Goal: Share content

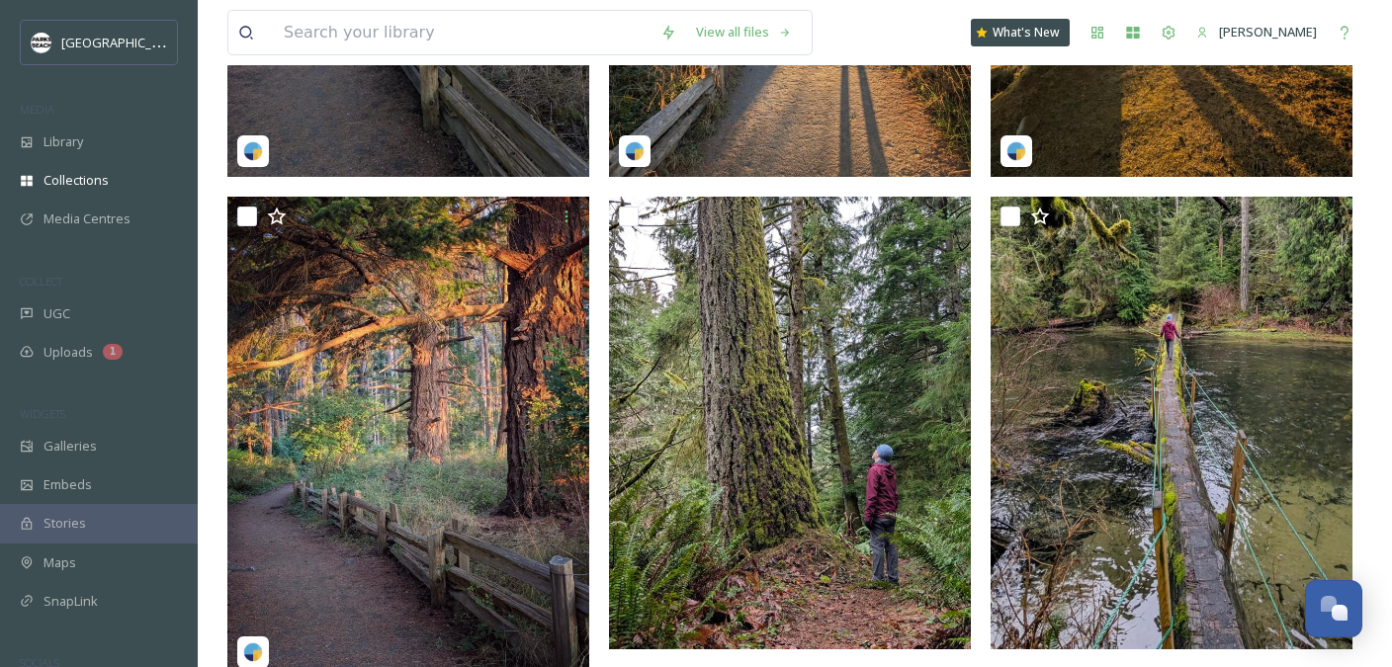
scroll to position [808, 0]
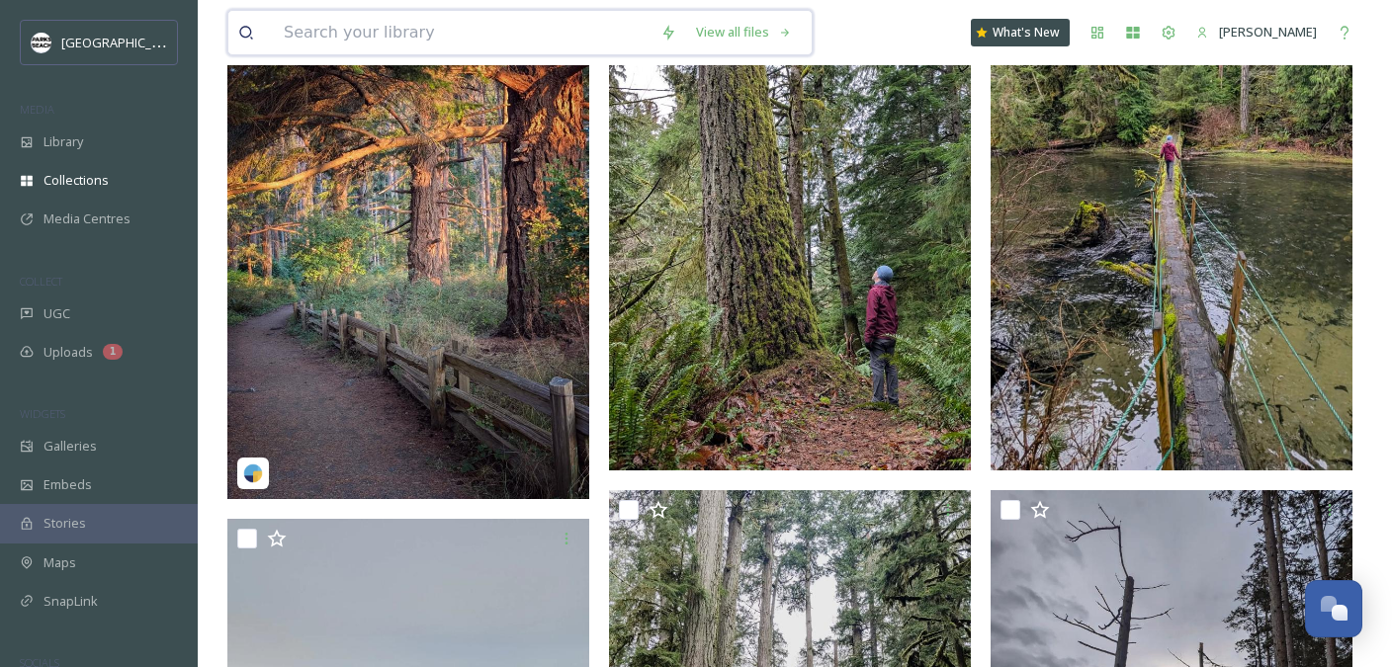
click at [372, 44] on input at bounding box center [462, 32] width 377 height 43
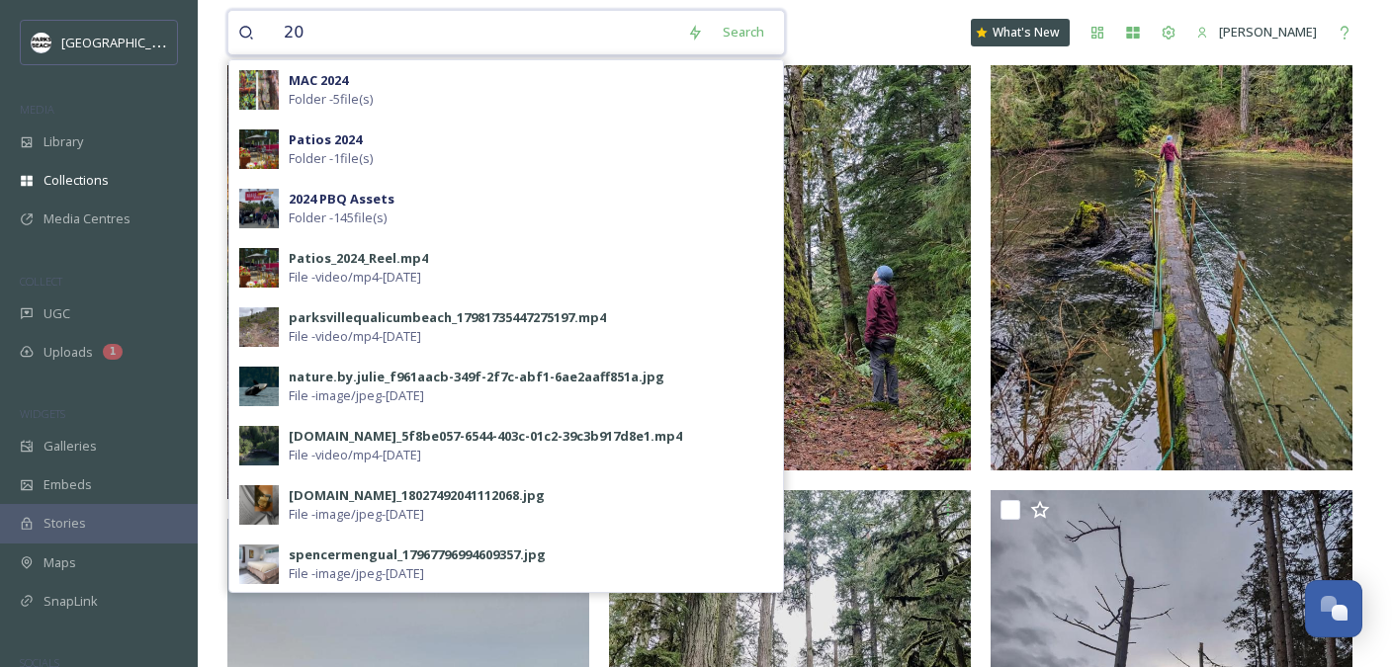
type input "2"
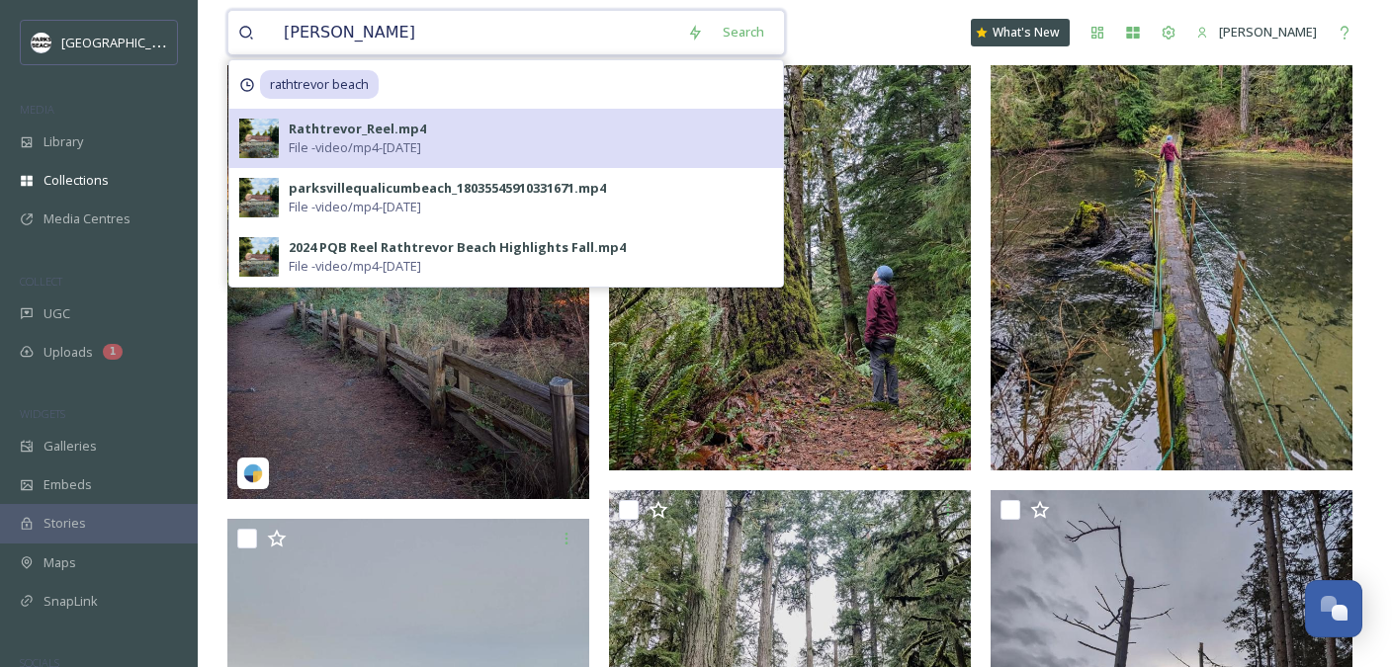
type input "rath"
click at [345, 144] on span "File - video/mp4 - Feb 12 2025" at bounding box center [355, 147] width 132 height 19
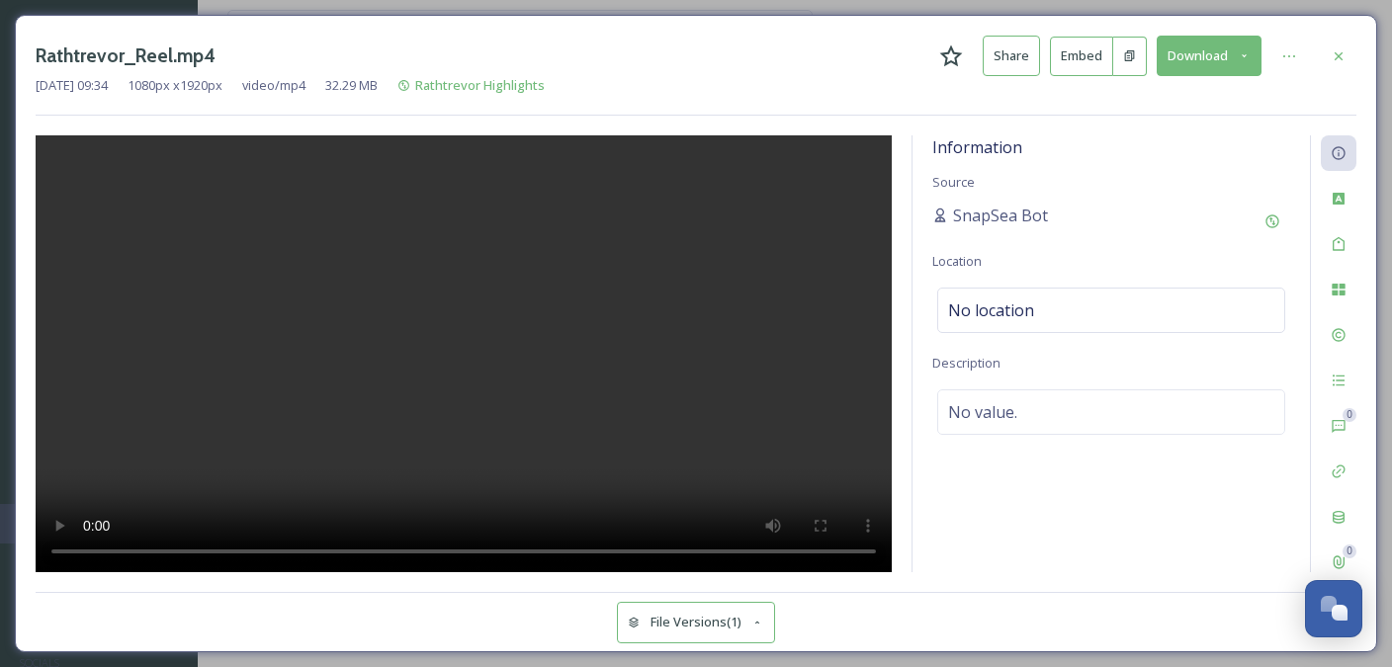
click at [1019, 63] on button "Share" at bounding box center [1010, 56] width 57 height 41
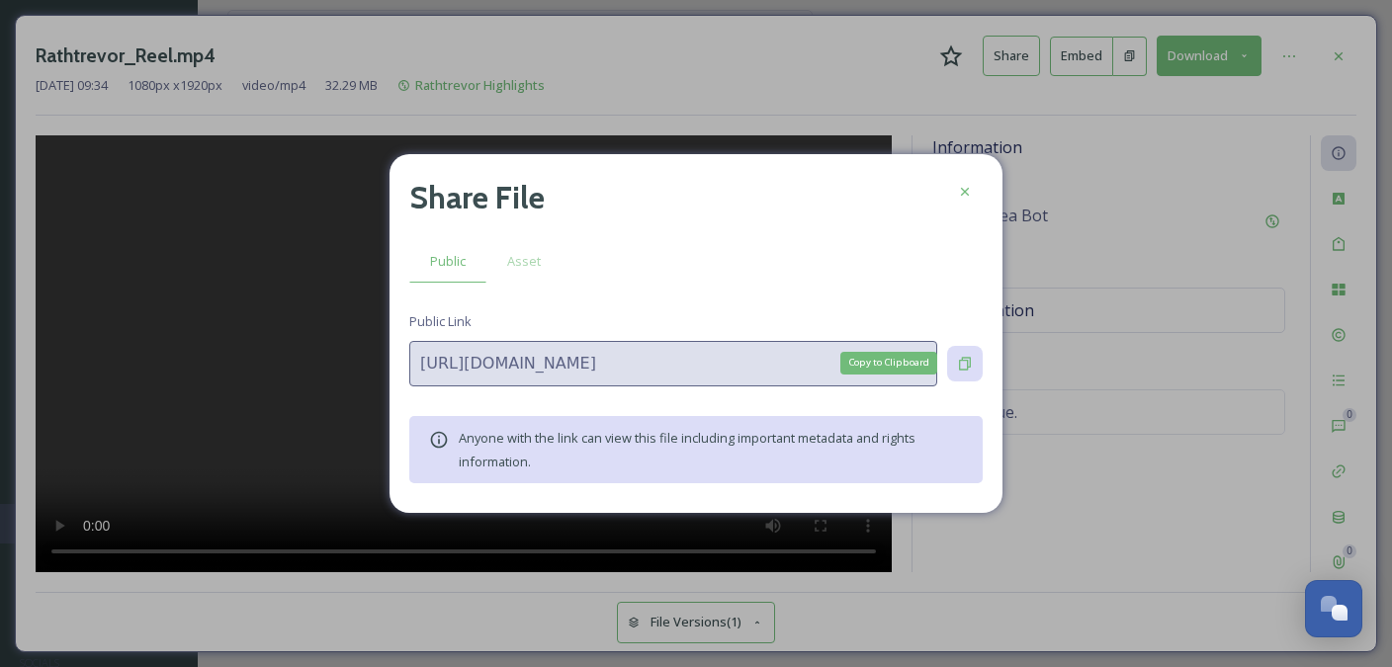
click at [969, 365] on icon at bounding box center [965, 363] width 12 height 13
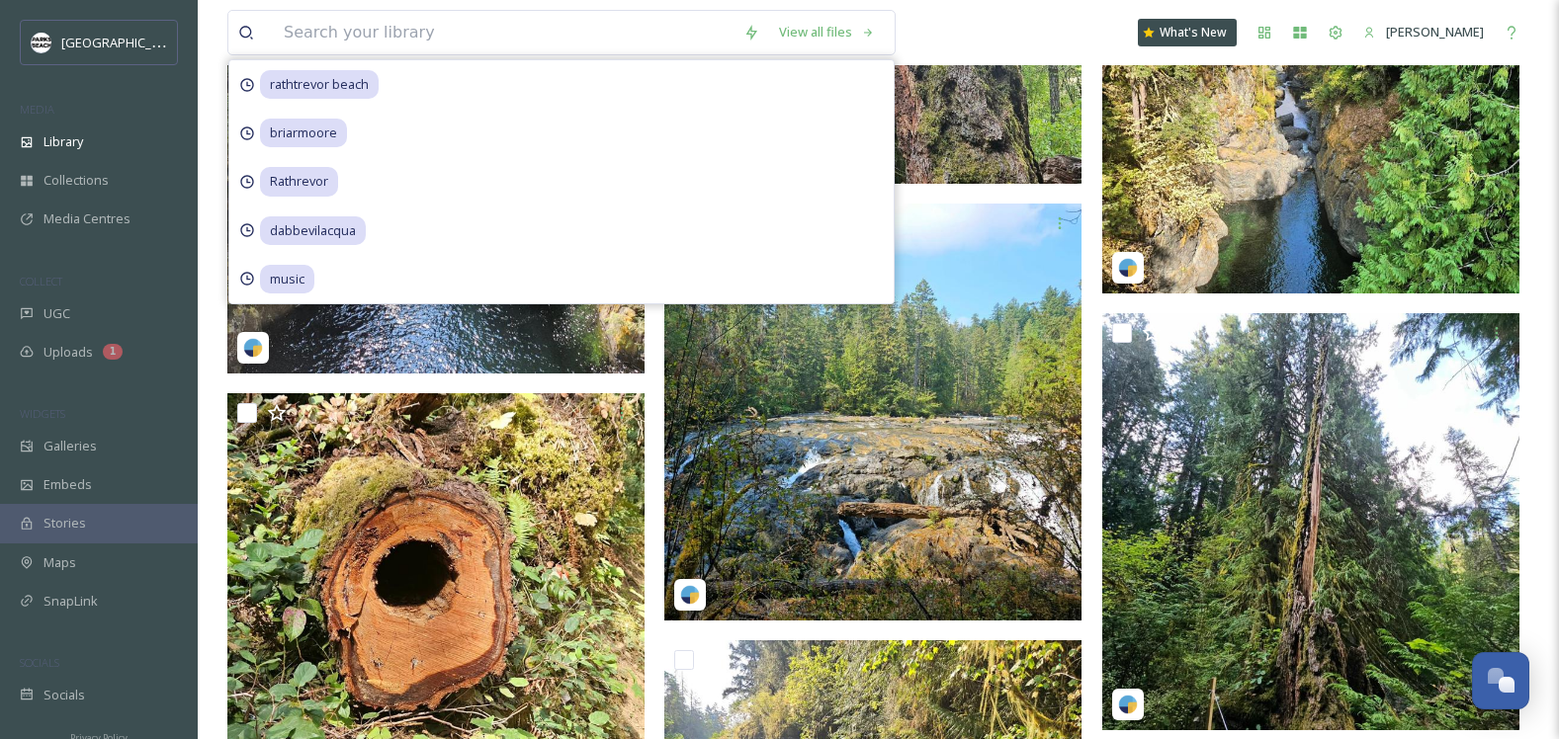
scroll to position [9889, 0]
